Goal: Check status

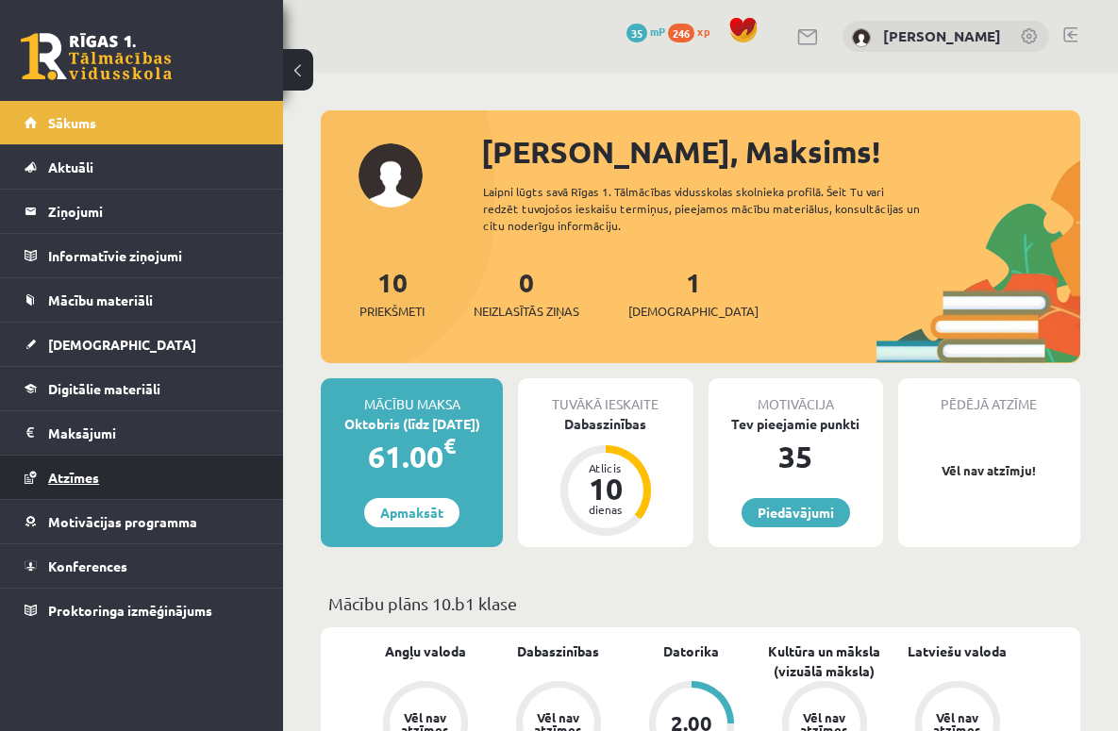
click at [67, 475] on span "Atzīmes" at bounding box center [73, 477] width 51 height 17
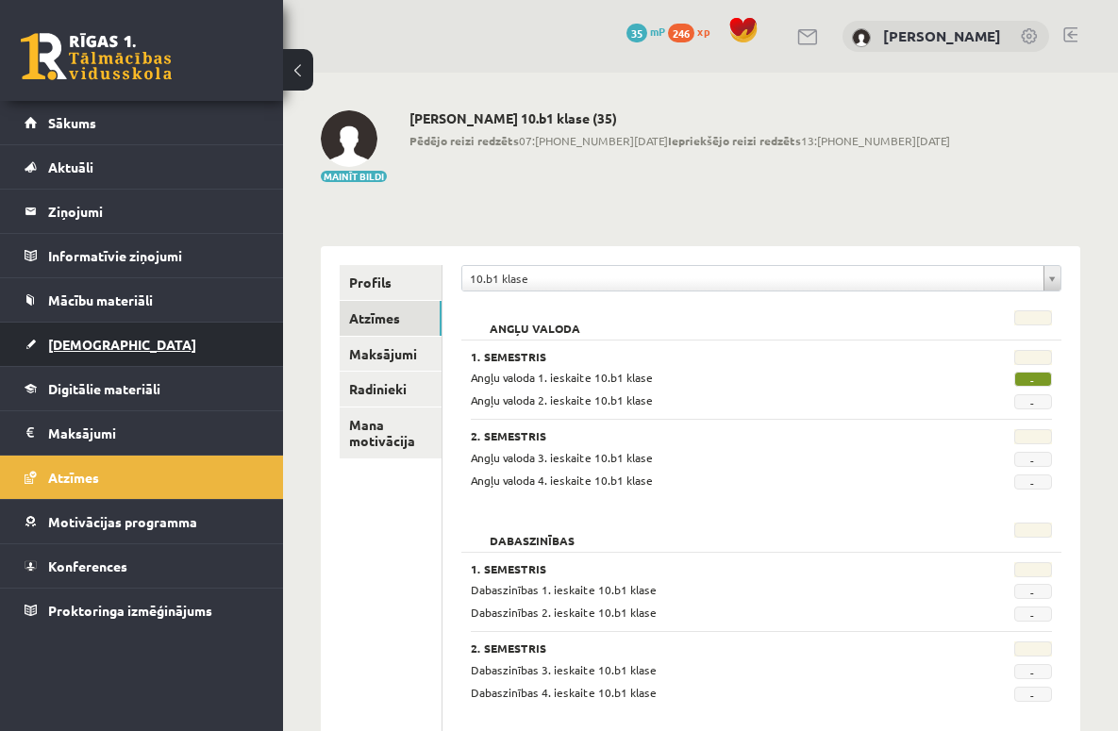
click at [112, 348] on link "[DEMOGRAPHIC_DATA]" at bounding box center [142, 344] width 235 height 43
